Goal: Task Accomplishment & Management: Complete application form

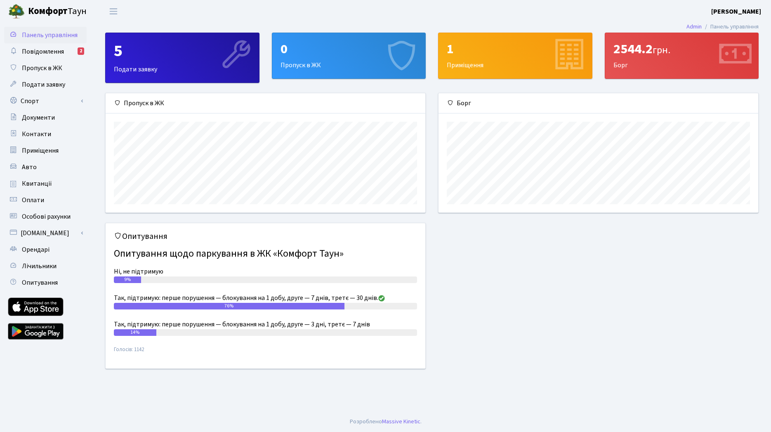
scroll to position [119, 320]
click at [139, 66] on div "5 Подати заявку" at bounding box center [182, 57] width 153 height 49
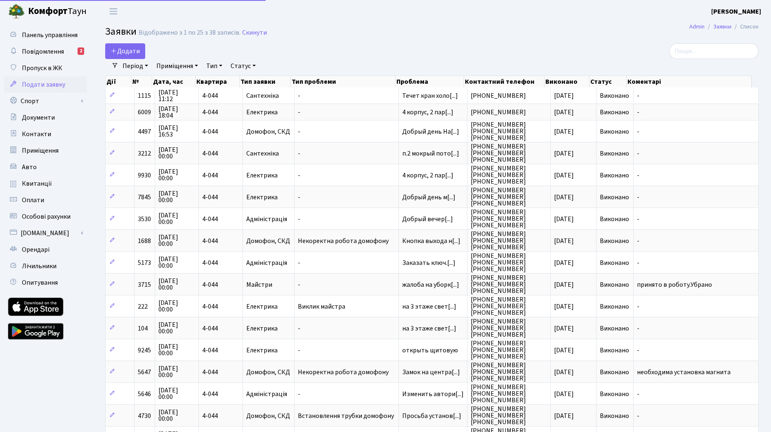
select select "25"
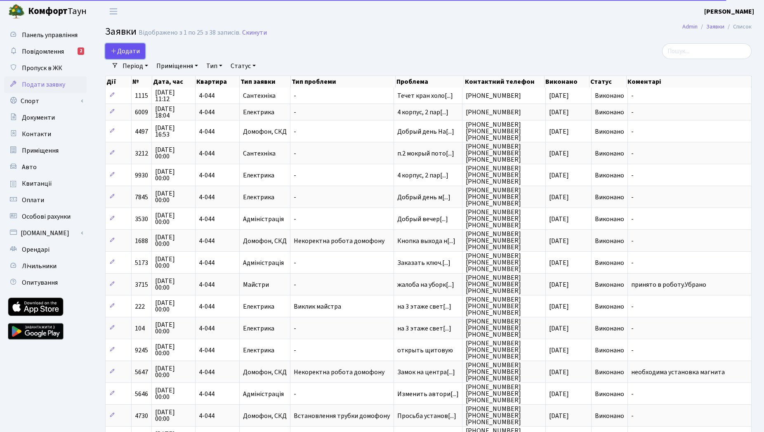
click at [131, 50] on span "Додати" at bounding box center [125, 51] width 29 height 9
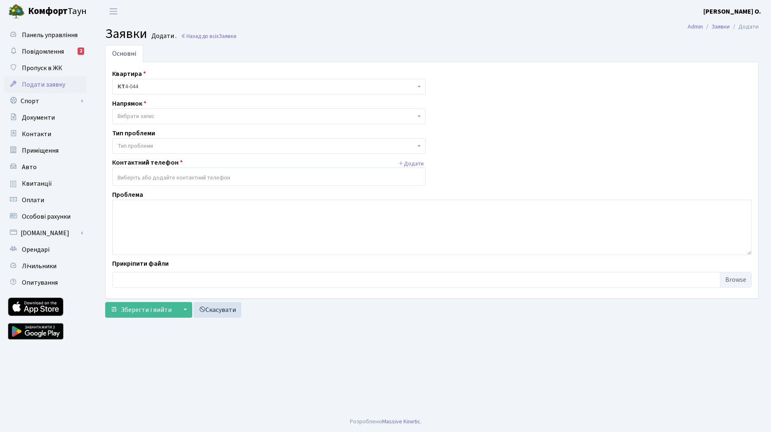
click at [160, 115] on span "Вибрати запис" at bounding box center [267, 116] width 298 height 8
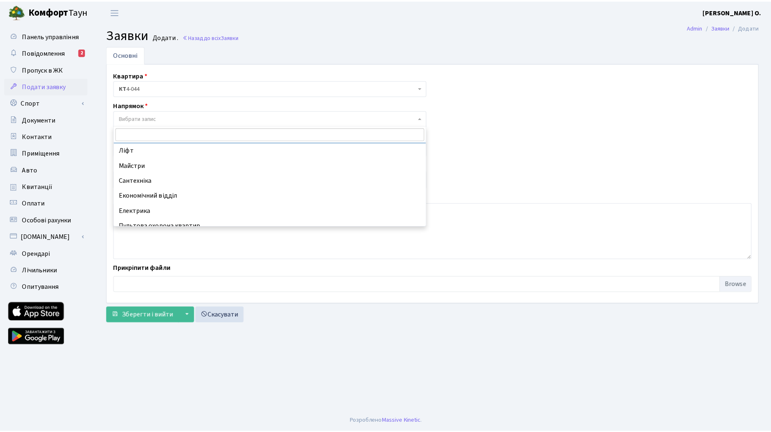
scroll to position [30, 0]
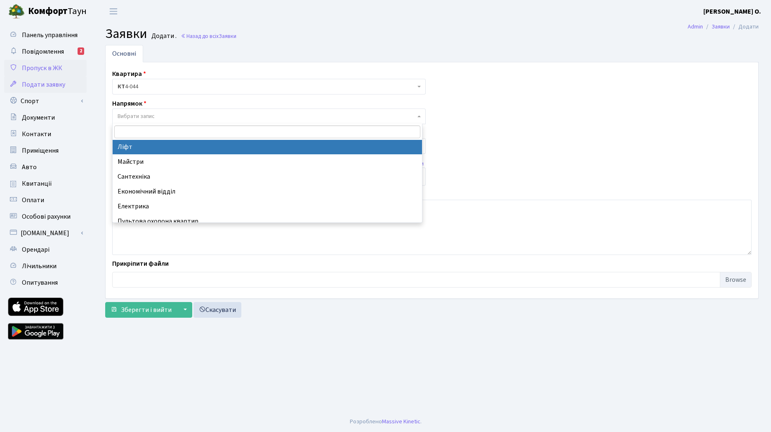
click at [49, 69] on span "Пропуск в ЖК" at bounding box center [42, 68] width 40 height 9
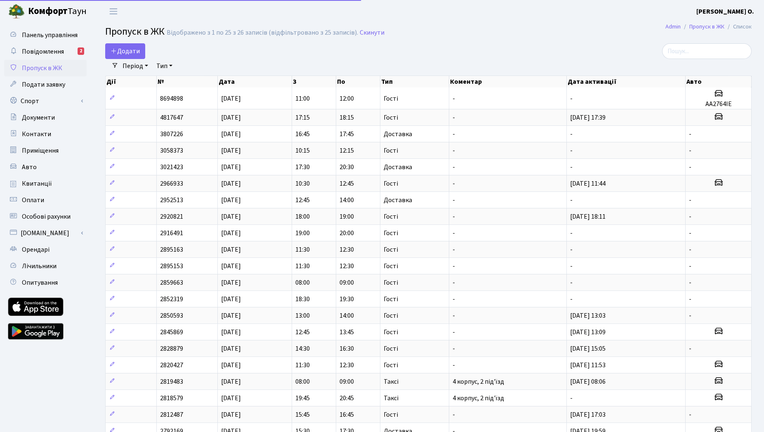
select select "25"
click at [300, 49] on div "Додати" at bounding box center [318, 51] width 427 height 16
